Goal: Information Seeking & Learning: Compare options

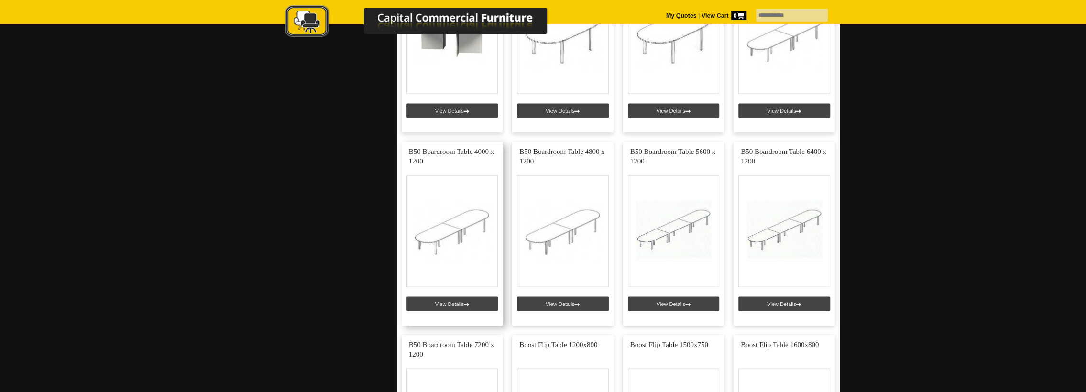
scroll to position [1673, 0]
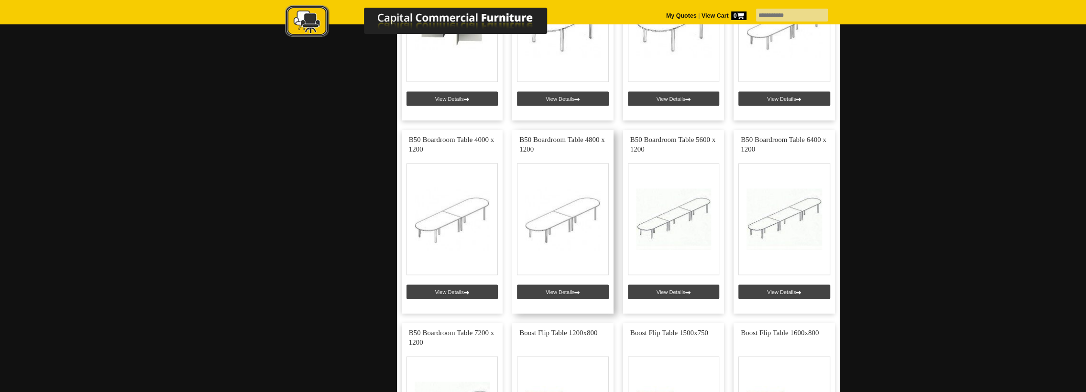
click at [548, 217] on link at bounding box center [562, 222] width 101 height 184
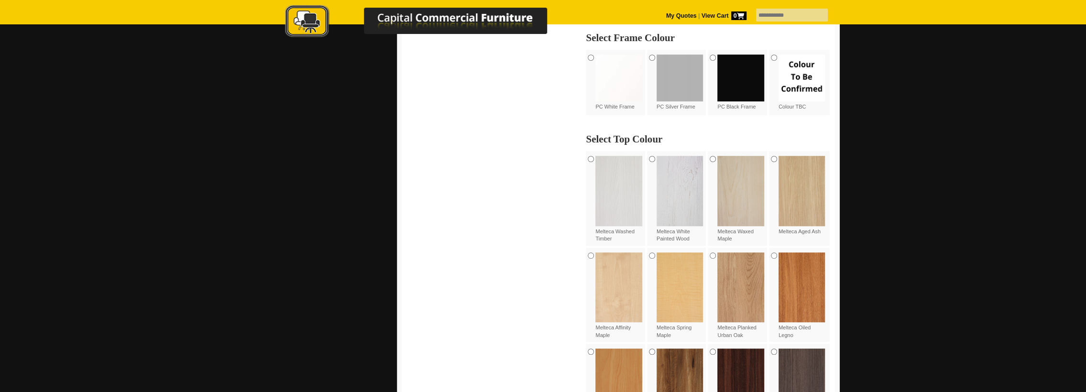
scroll to position [398, 0]
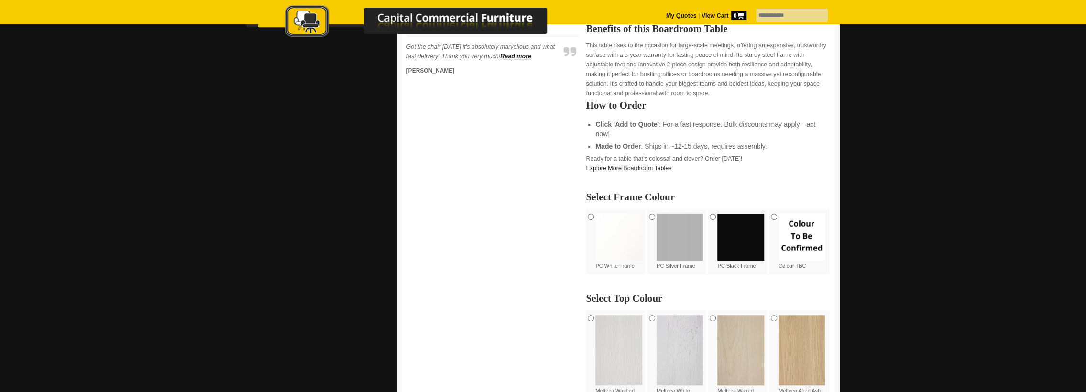
click at [739, 231] on img at bounding box center [740, 237] width 47 height 47
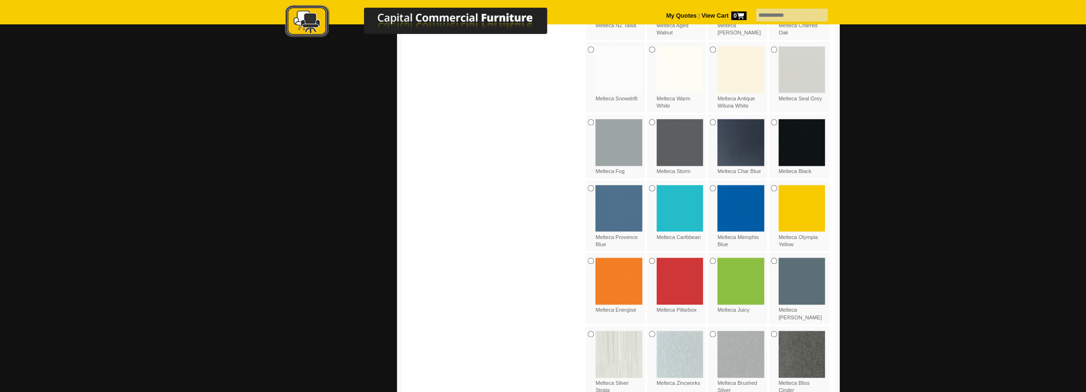
scroll to position [1195, 0]
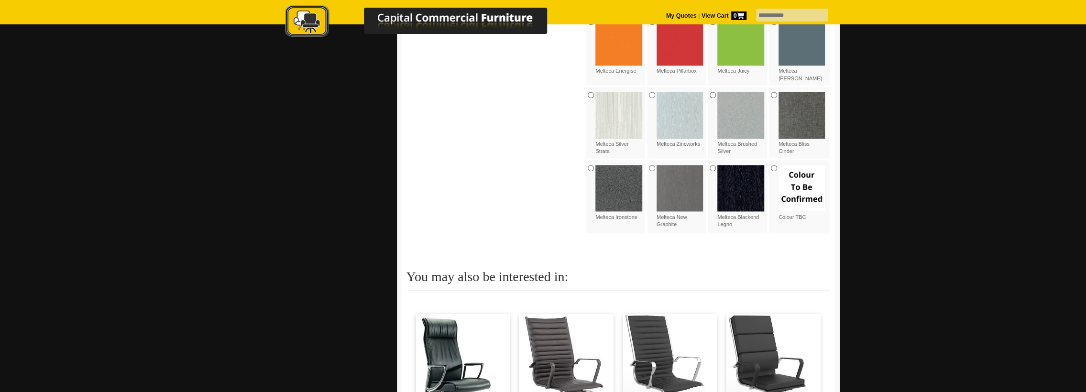
click at [738, 191] on img at bounding box center [740, 188] width 47 height 47
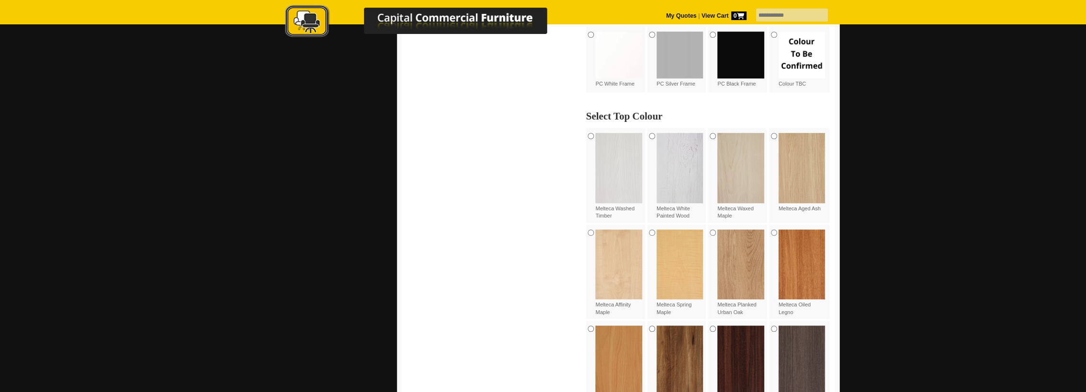
scroll to position [557, 0]
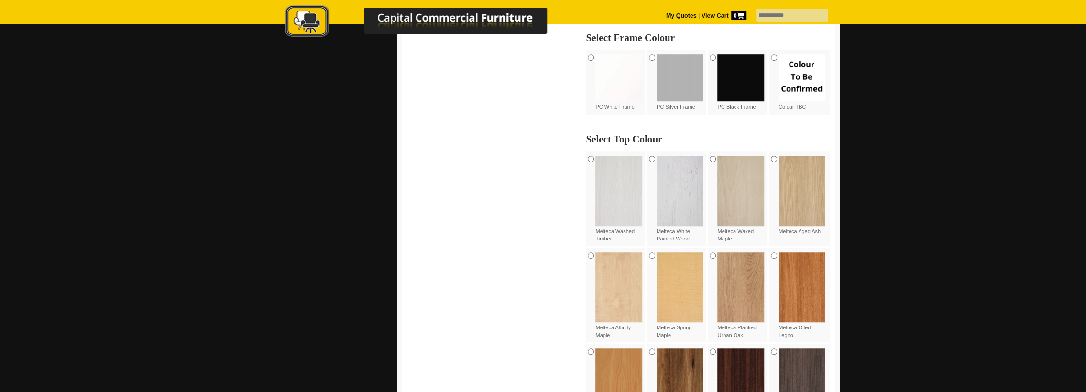
drag, startPoint x: 690, startPoint y: 80, endPoint x: 685, endPoint y: 101, distance: 21.1
click at [690, 80] on img at bounding box center [679, 77] width 47 height 47
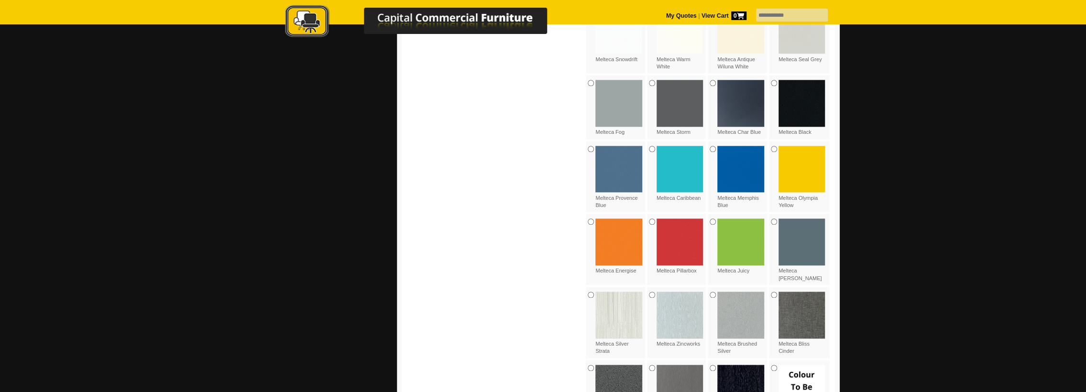
scroll to position [1115, 0]
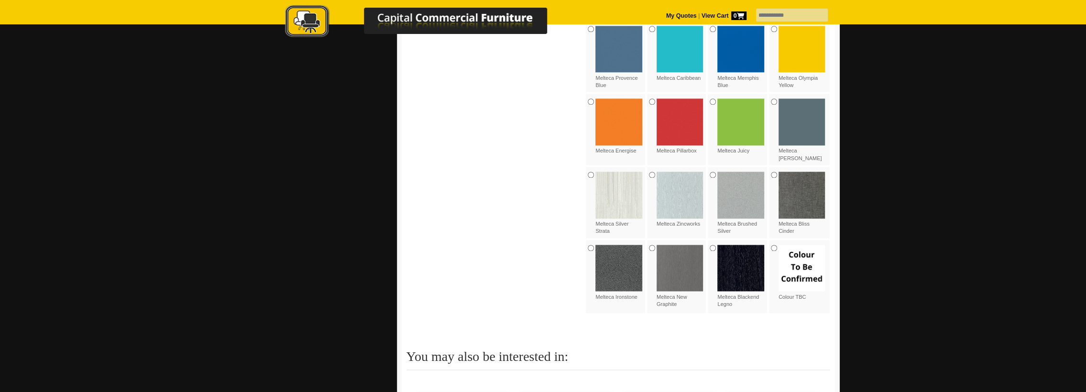
click at [614, 192] on img at bounding box center [618, 195] width 47 height 47
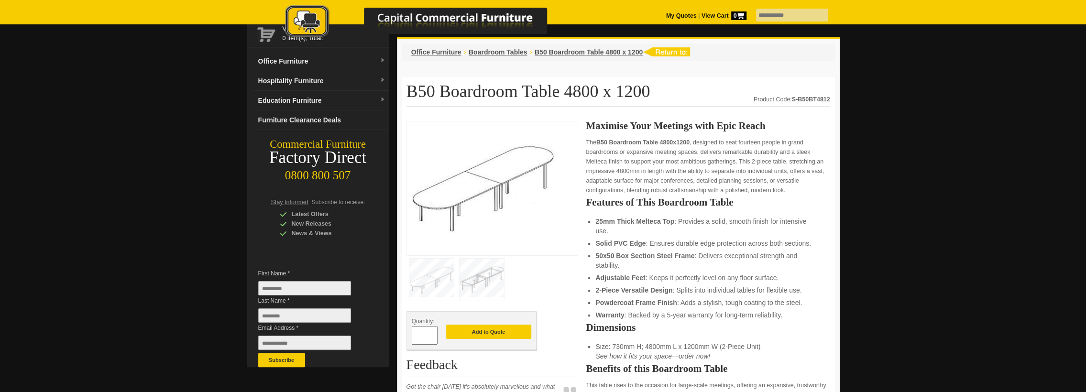
scroll to position [0, 0]
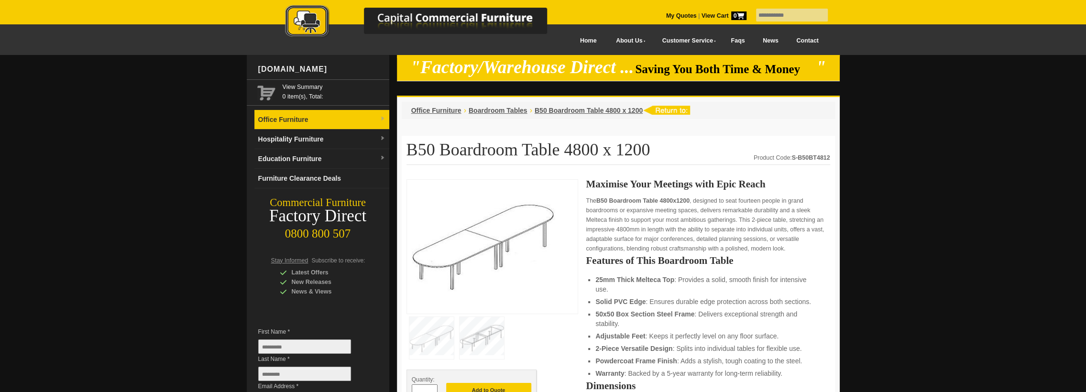
click at [354, 121] on link "Office Furniture" at bounding box center [321, 120] width 135 height 20
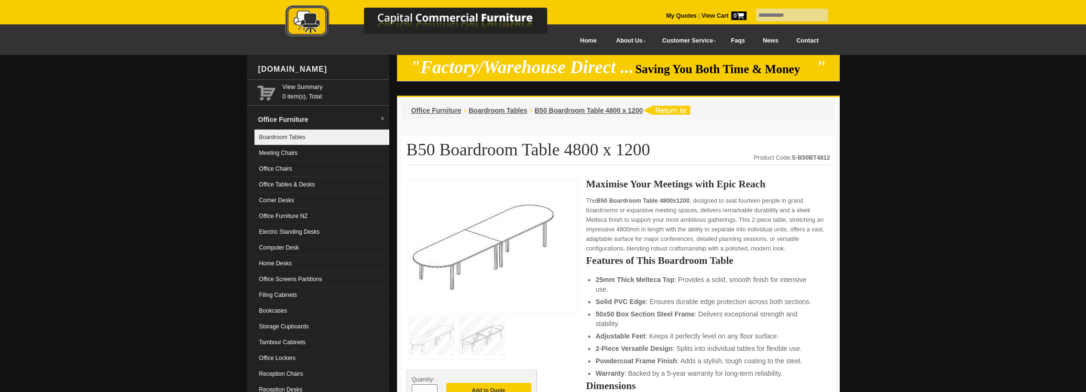
click at [294, 139] on link "Boardroom Tables" at bounding box center [321, 138] width 135 height 16
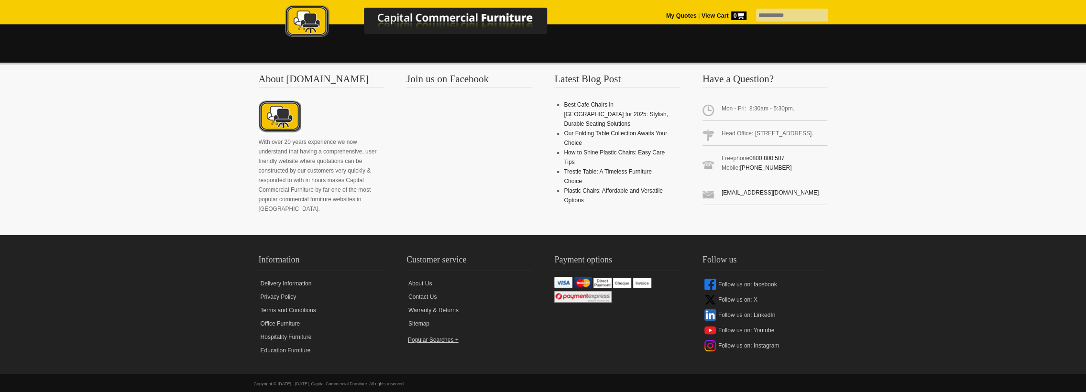
scroll to position [2952, 0]
